Goal: Transaction & Acquisition: Download file/media

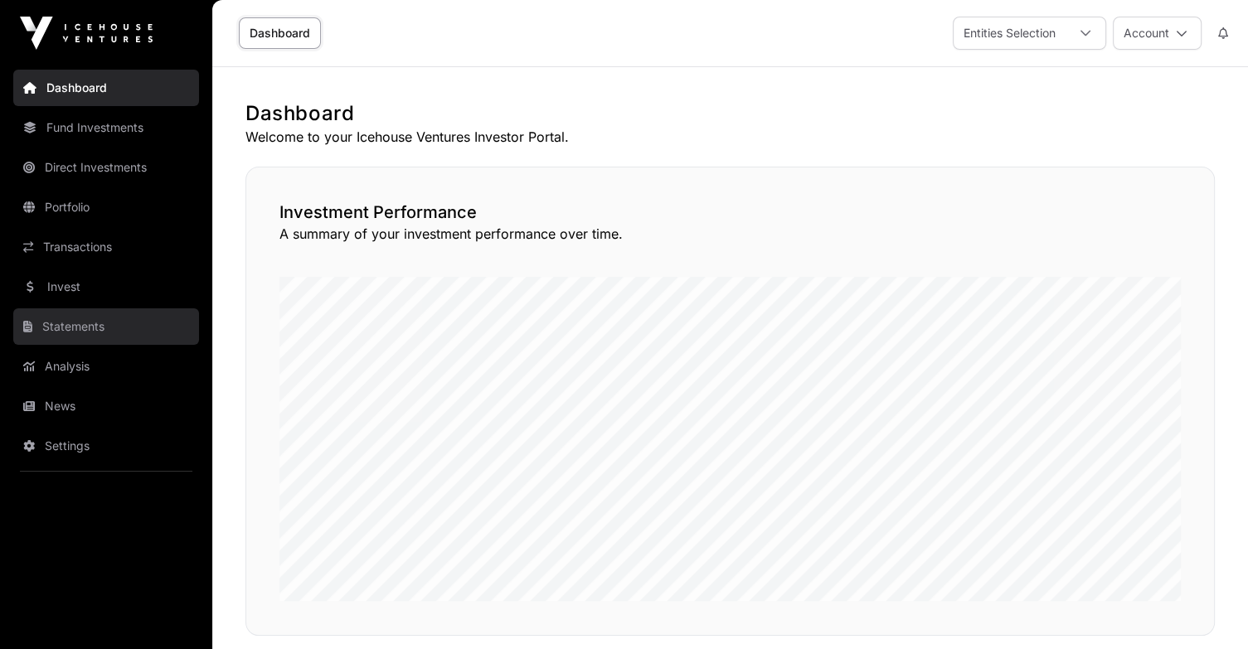
click at [80, 329] on link "Statements" at bounding box center [106, 326] width 186 height 36
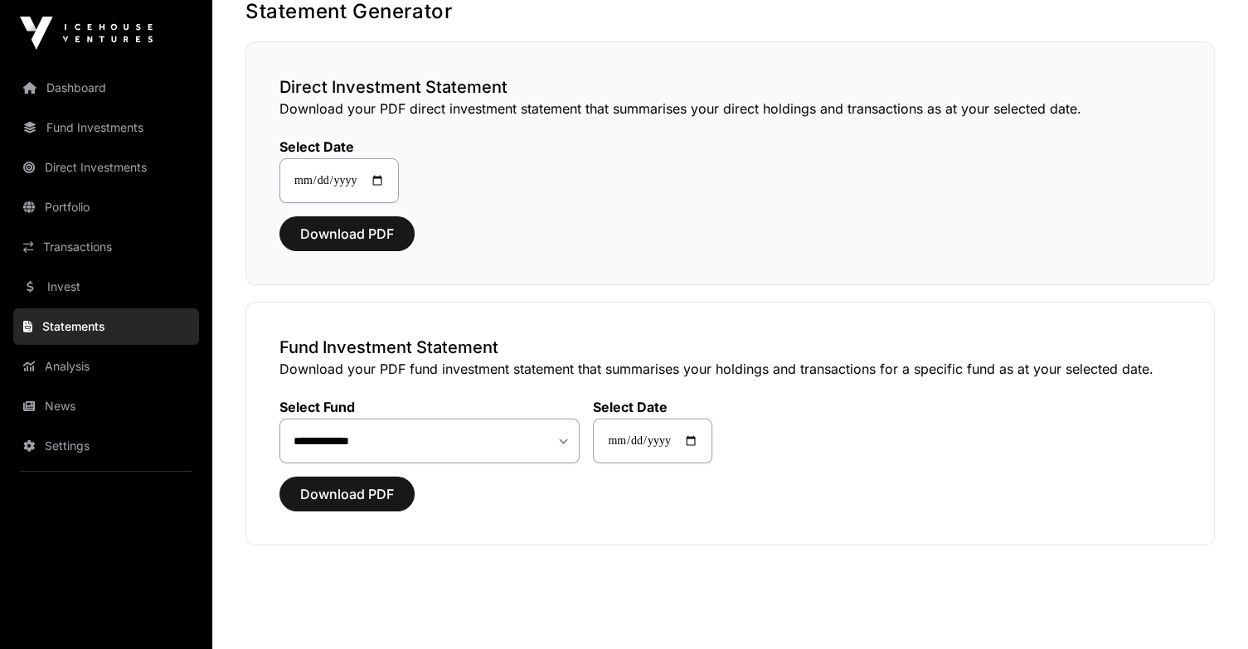
scroll to position [135, 0]
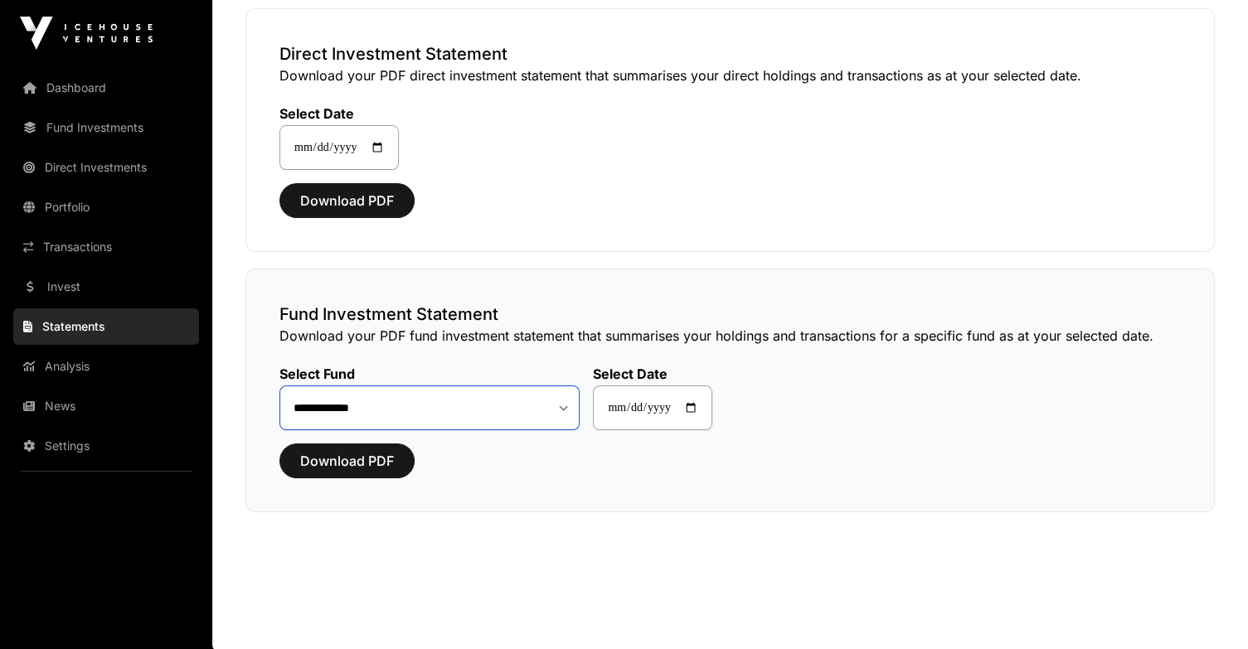
click at [560, 405] on select "**********" at bounding box center [429, 407] width 300 height 45
click at [73, 327] on link "Statements" at bounding box center [106, 326] width 186 height 36
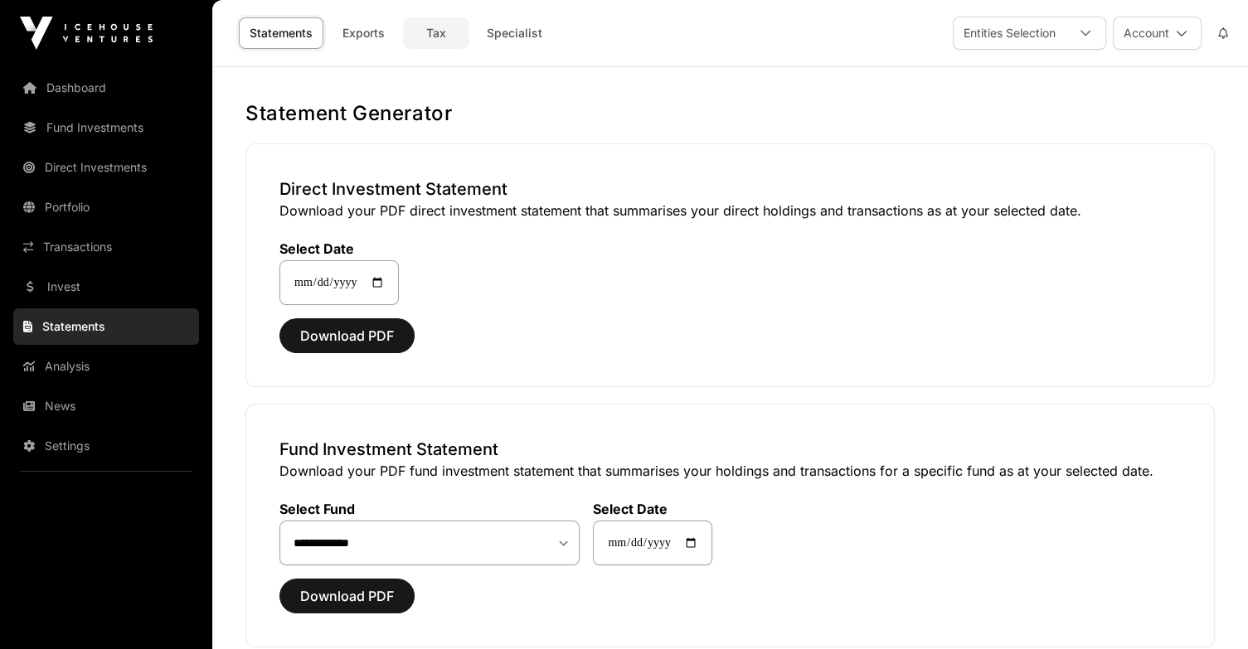
click at [446, 33] on link "Tax" at bounding box center [436, 32] width 66 height 31
select select
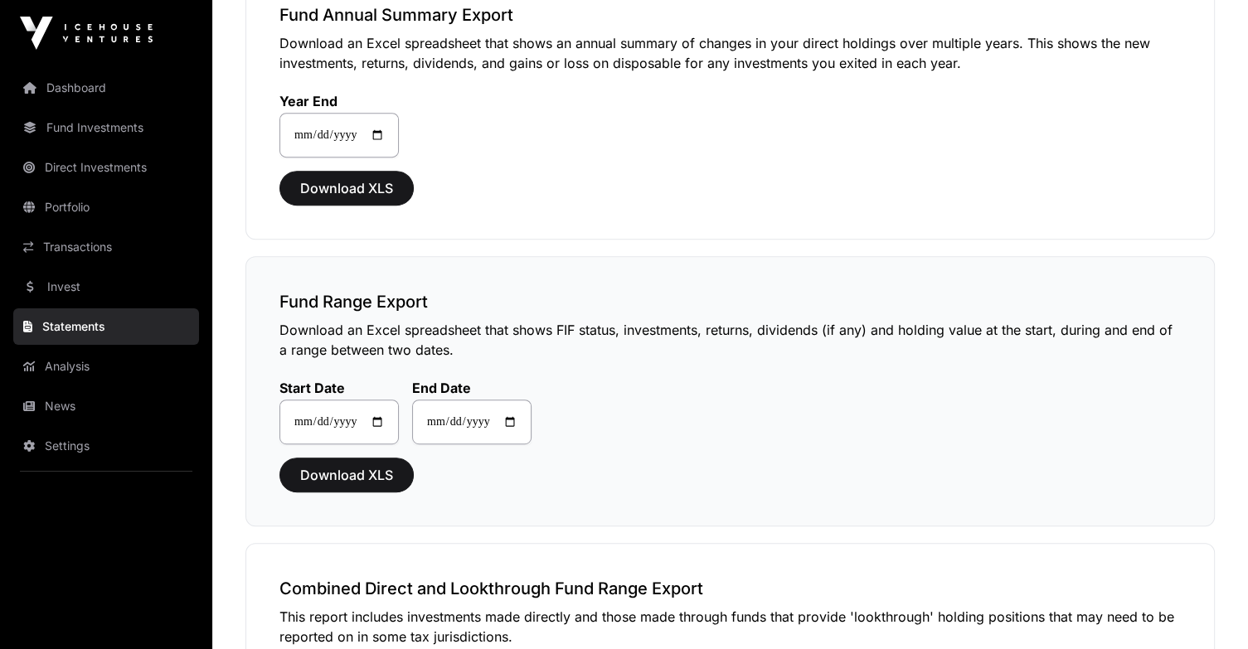
scroll to position [663, 0]
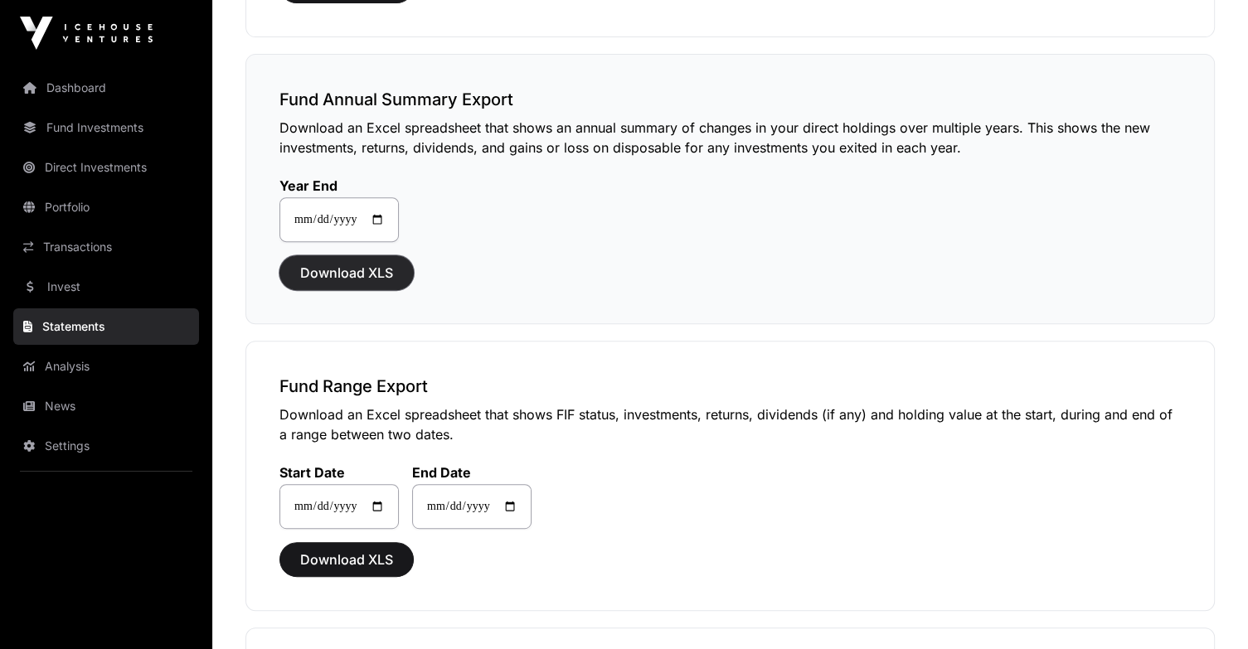
click at [360, 271] on span "Download XLS" at bounding box center [346, 273] width 93 height 20
click at [337, 558] on span "Download XLS" at bounding box center [346, 560] width 93 height 20
